Goal: Find specific page/section: Find specific page/section

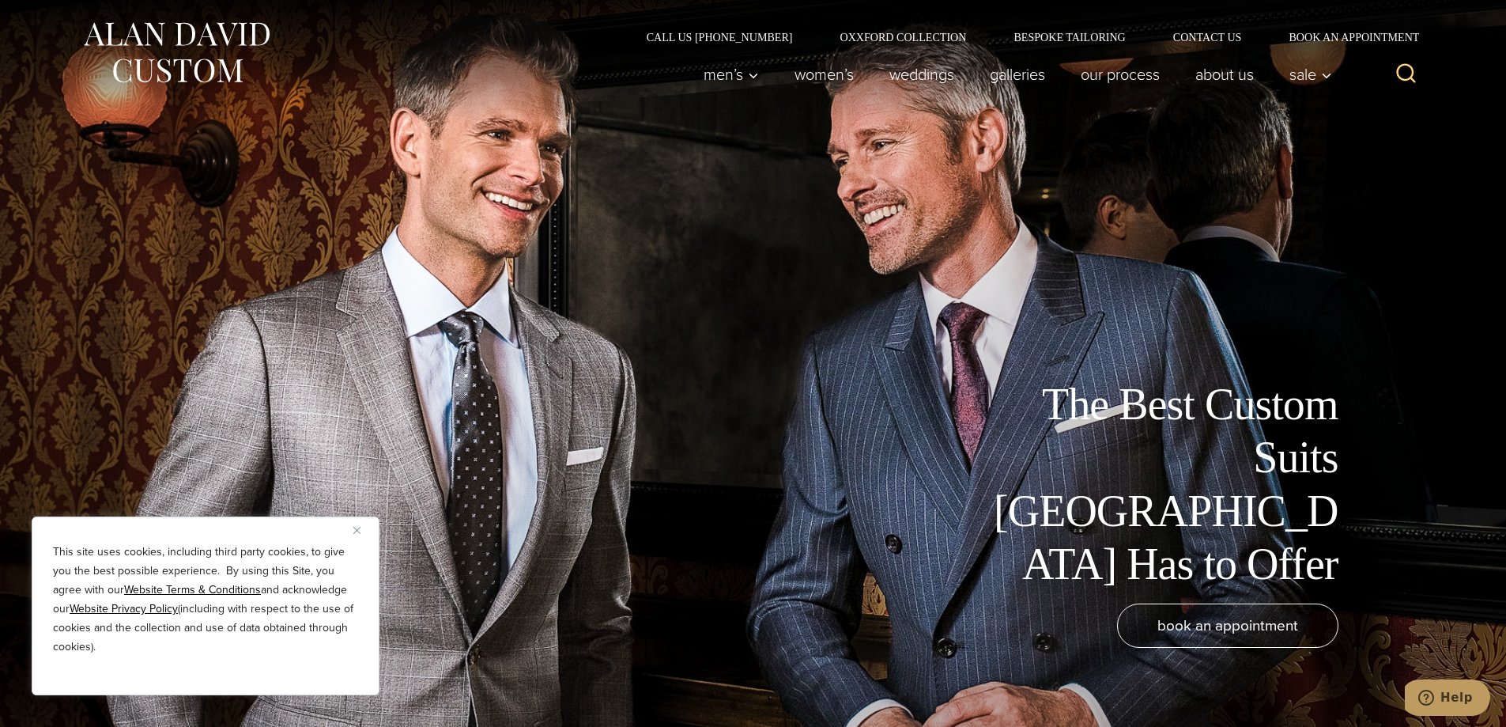
click at [350, 530] on div "This site uses cookies, including third party cookies, to give you the best pos…" at bounding box center [206, 605] width 348 height 179
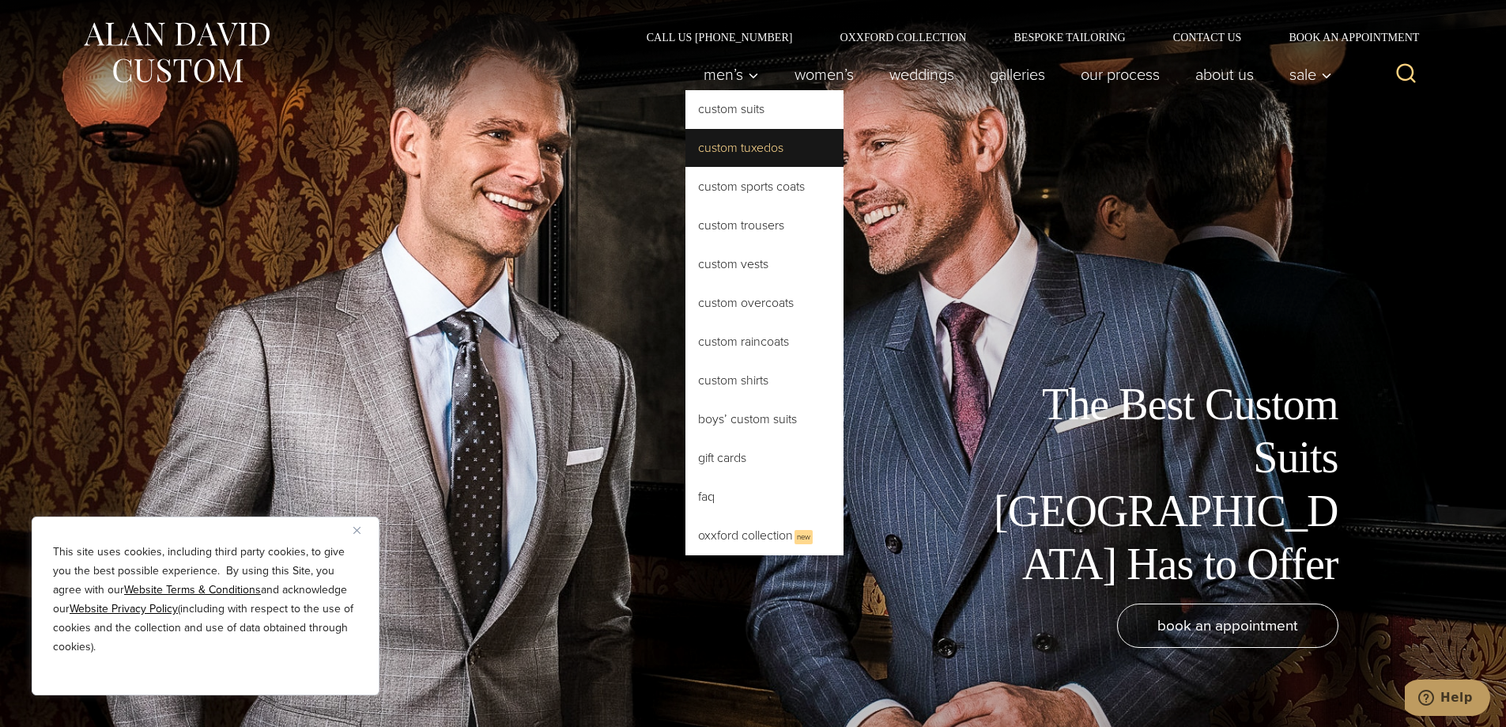
click at [732, 141] on link "Custom Tuxedos" at bounding box center [765, 148] width 158 height 38
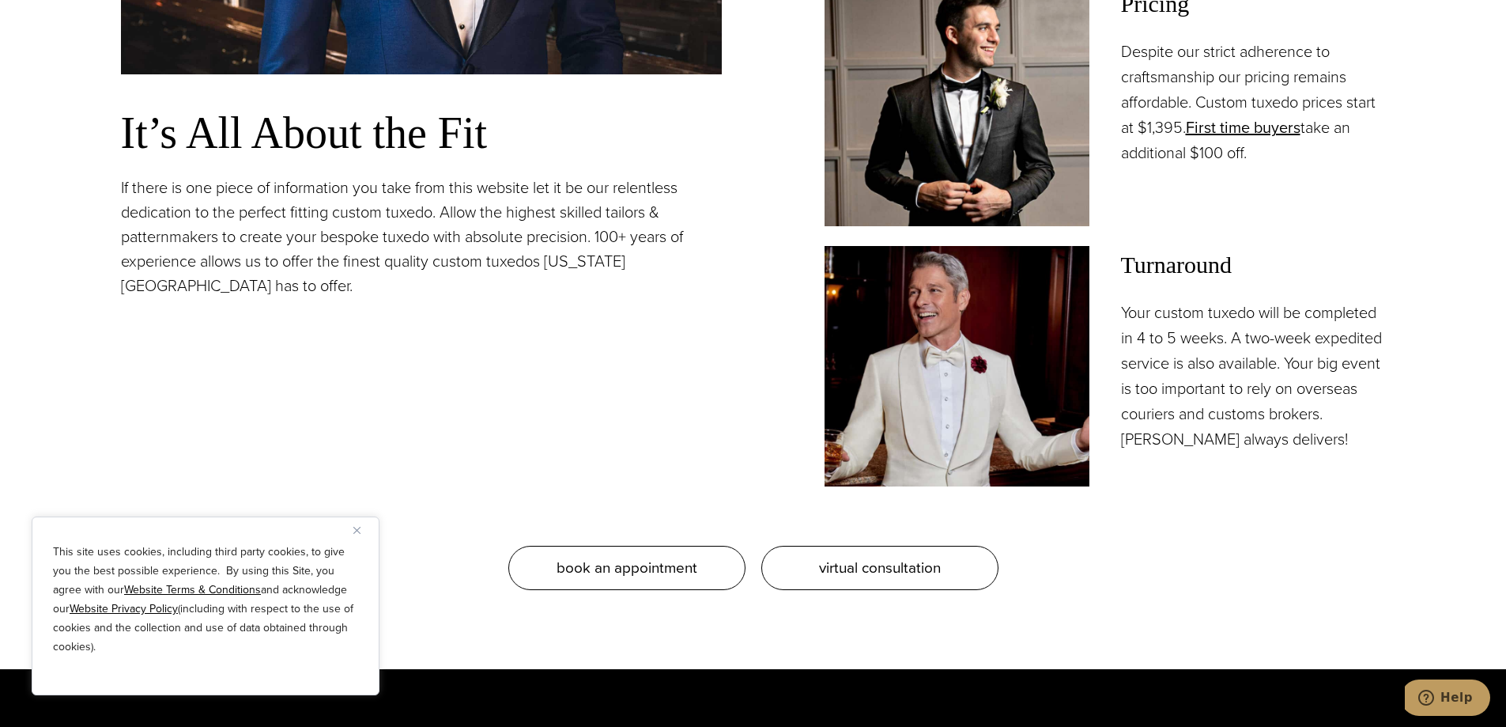
scroll to position [1661, 0]
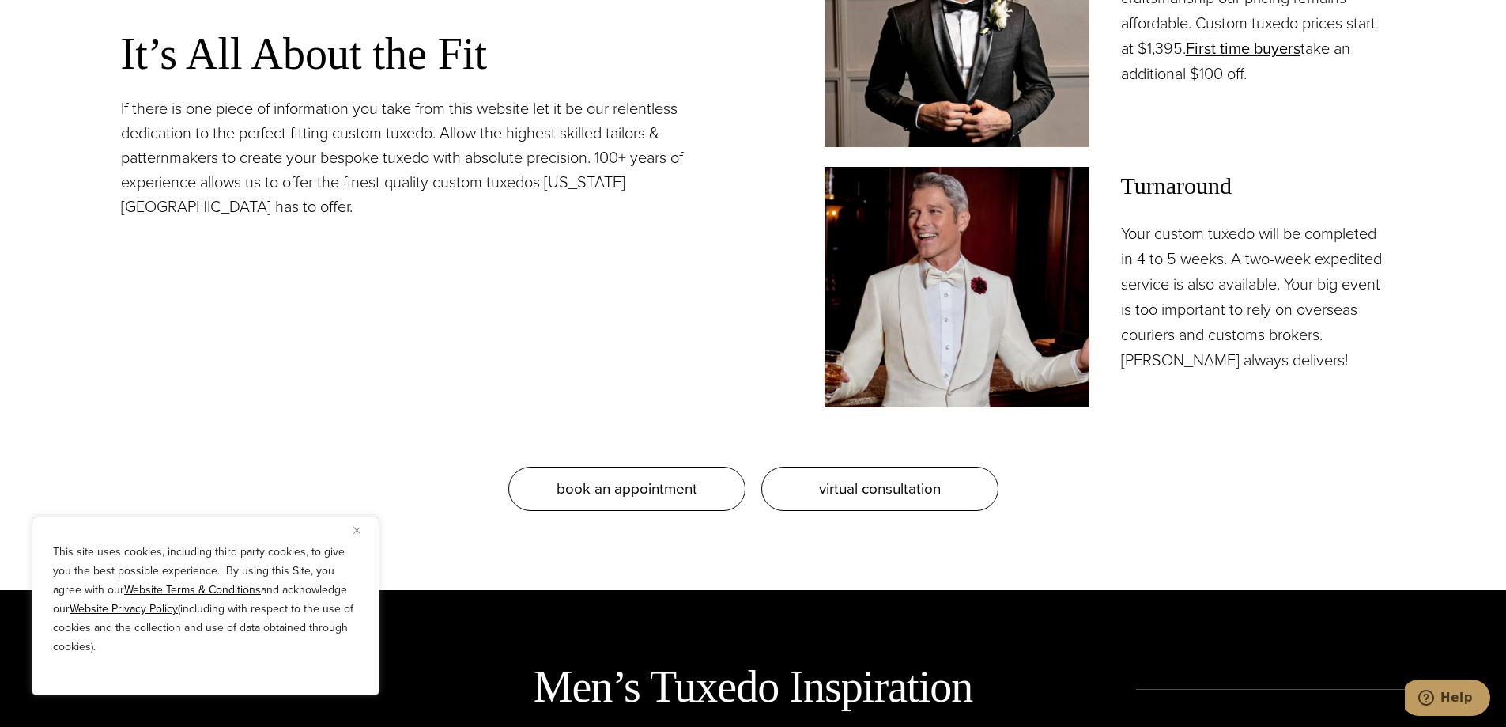
click at [357, 531] on img "Close" at bounding box center [356, 530] width 7 height 7
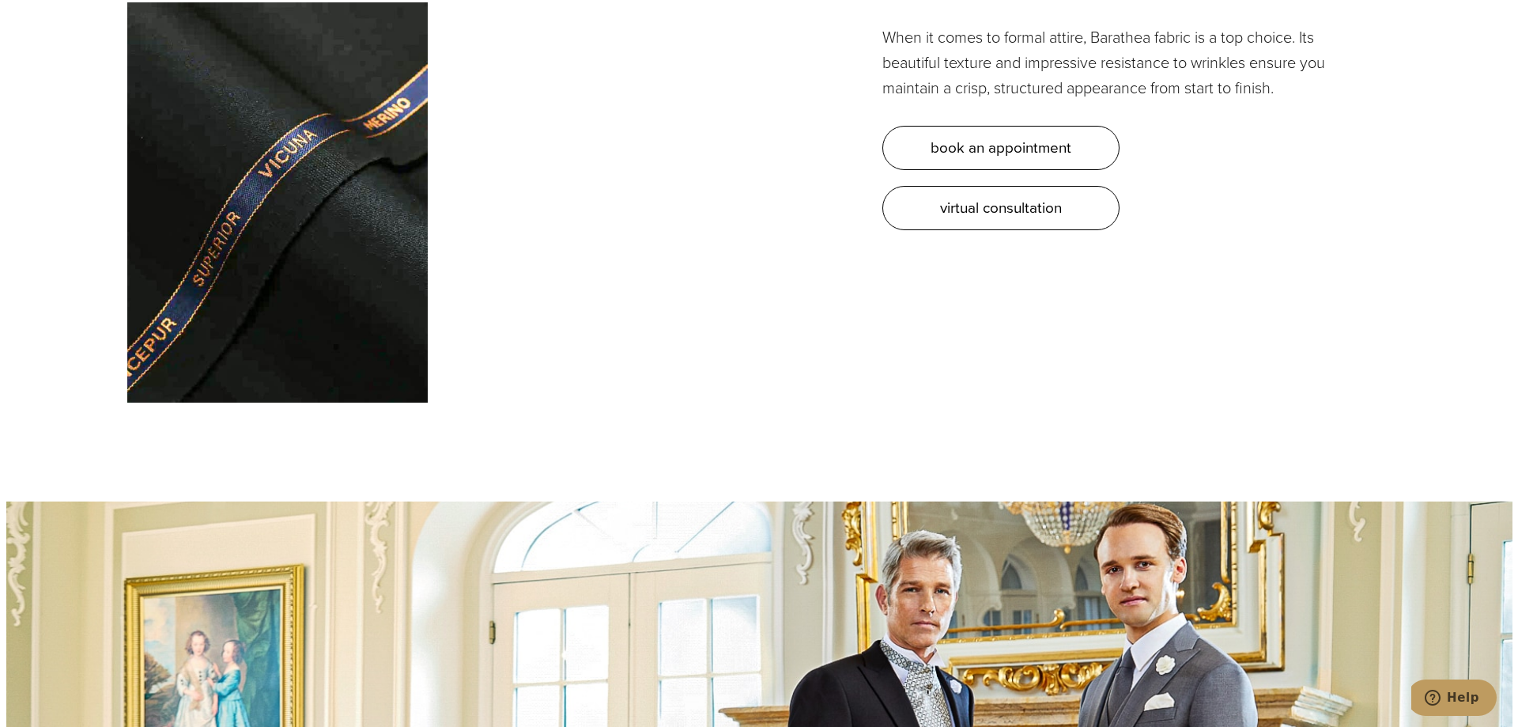
scroll to position [5773, 0]
